Goal: Task Accomplishment & Management: Use online tool/utility

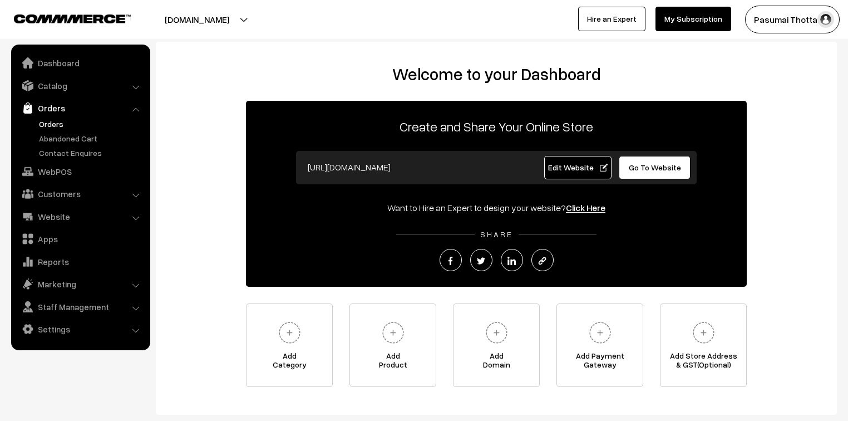
click at [53, 123] on link "Orders" at bounding box center [91, 124] width 110 height 12
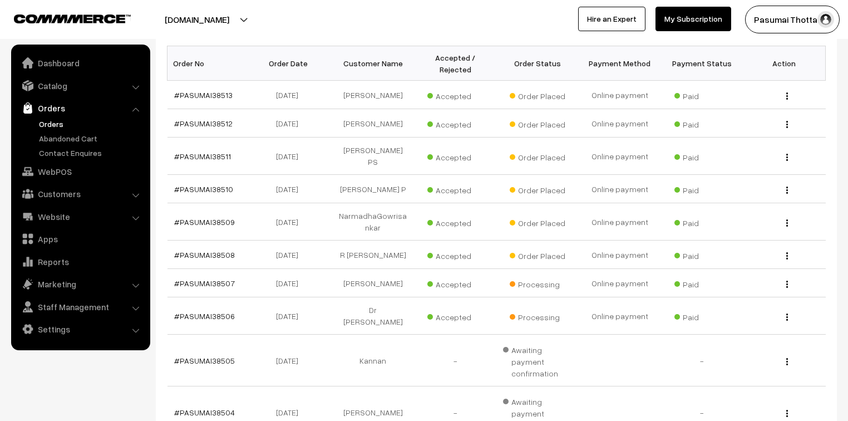
scroll to position [89, 0]
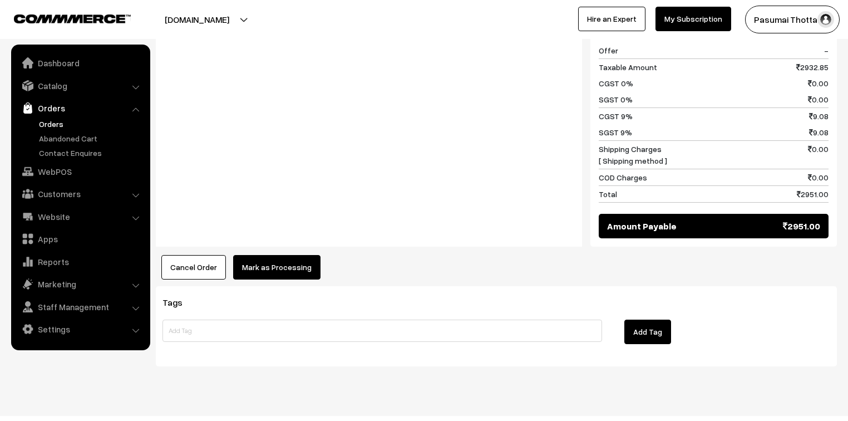
click at [259, 255] on button "Mark as Processing" at bounding box center [276, 267] width 87 height 24
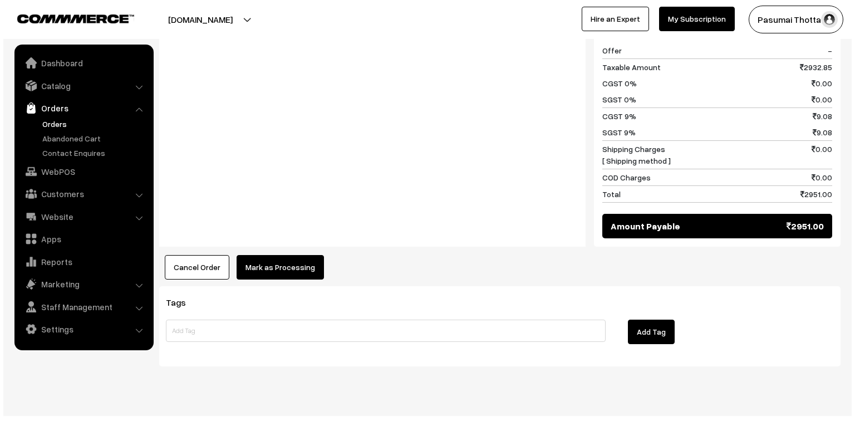
scroll to position [1141, 0]
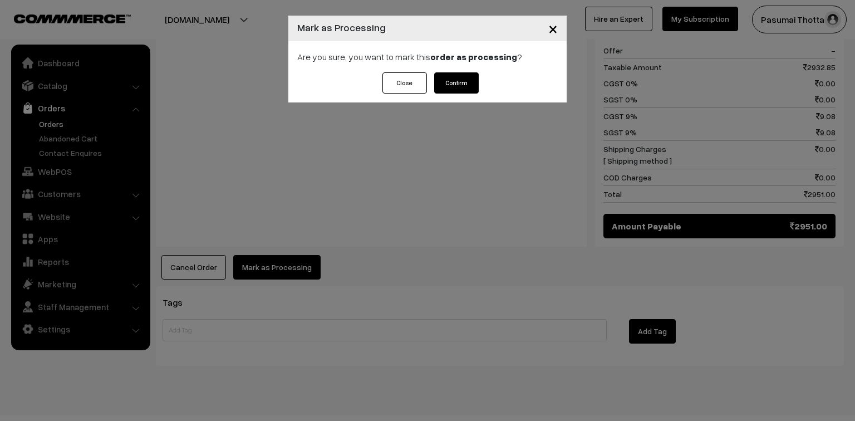
click at [449, 80] on button "Confirm" at bounding box center [456, 82] width 45 height 21
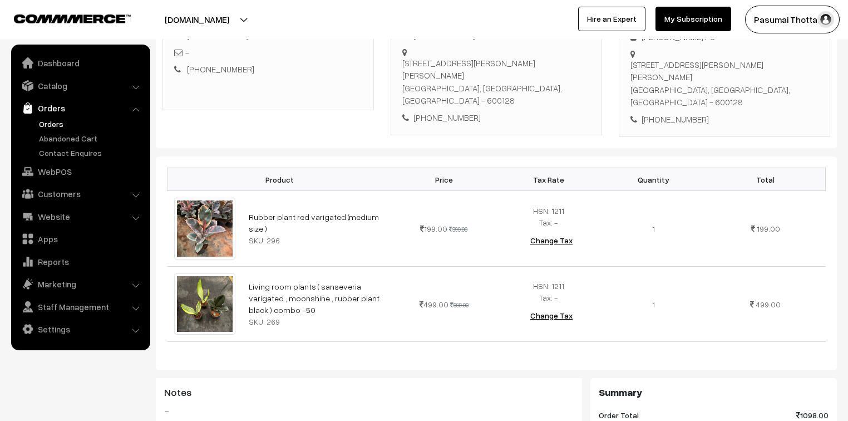
scroll to position [223, 0]
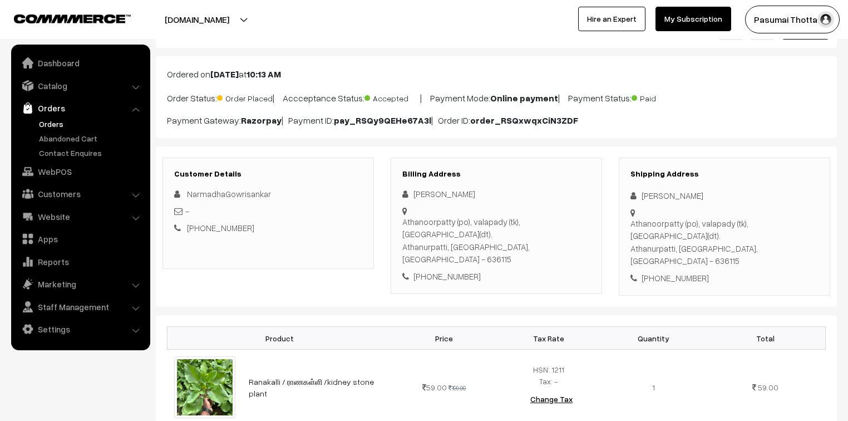
scroll to position [45, 0]
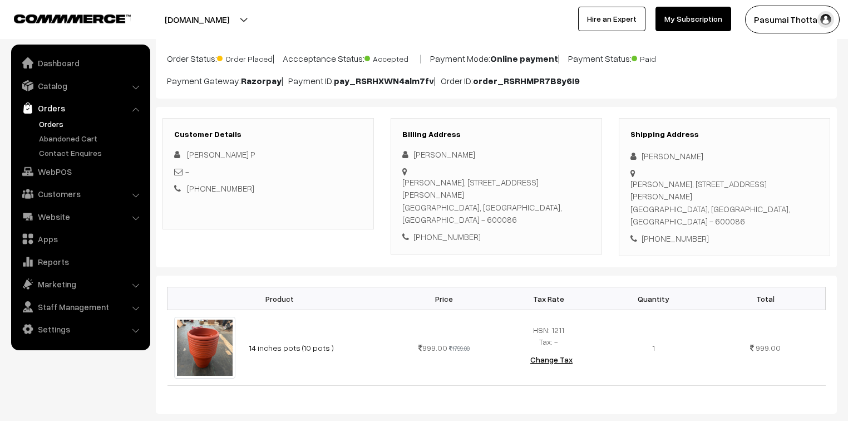
scroll to position [134, 0]
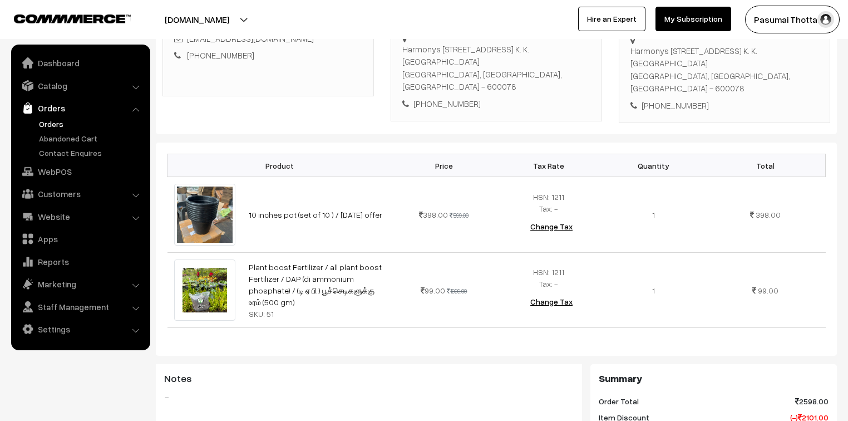
scroll to position [223, 0]
